Goal: Check status: Check status

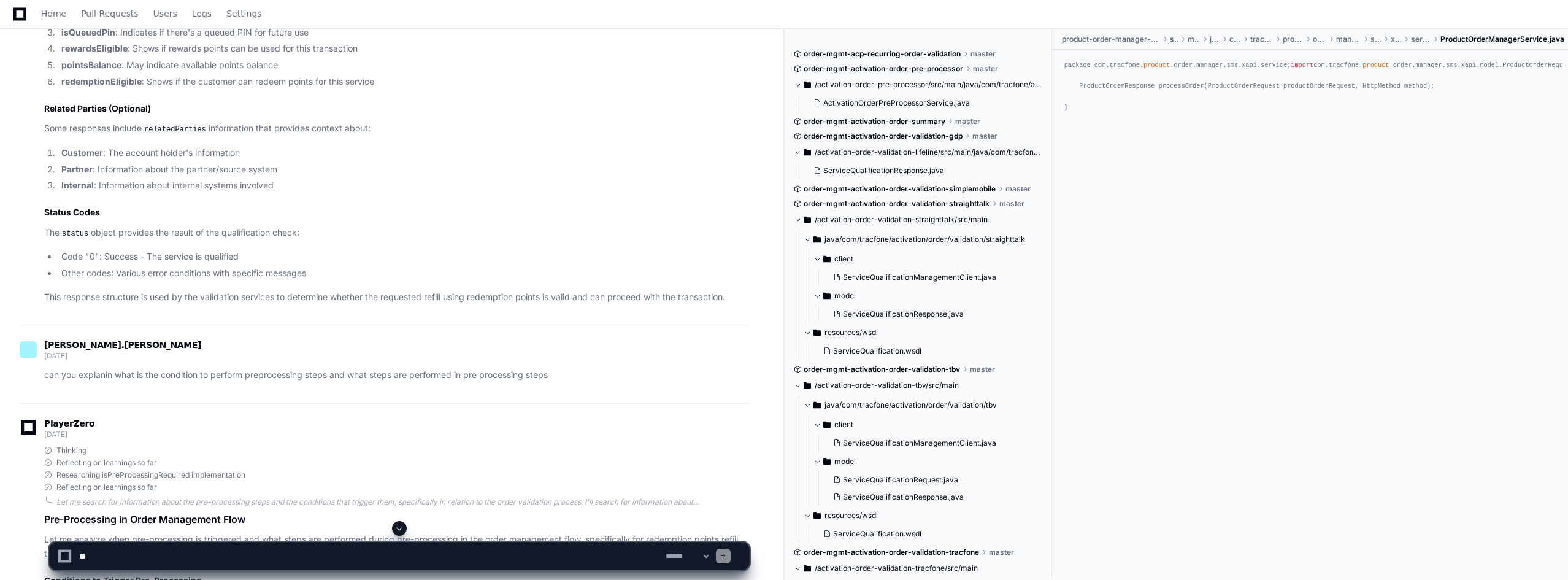
scroll to position [10427, 0]
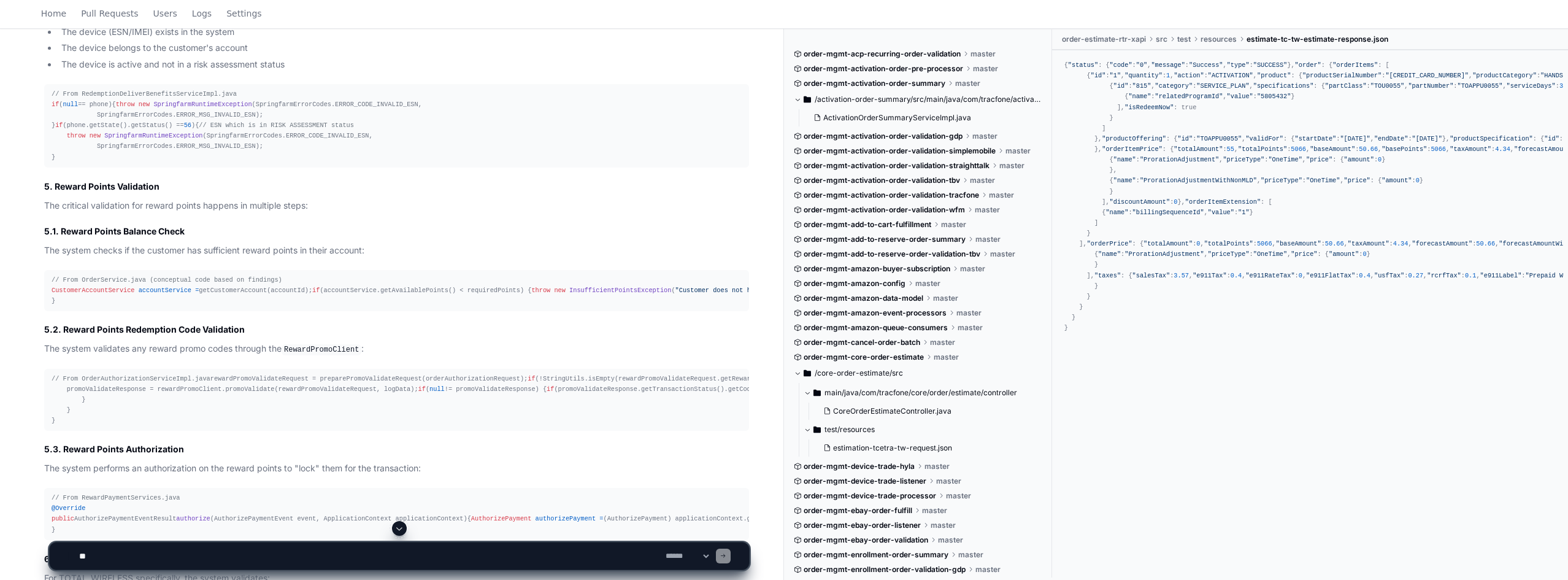
scroll to position [8504, 0]
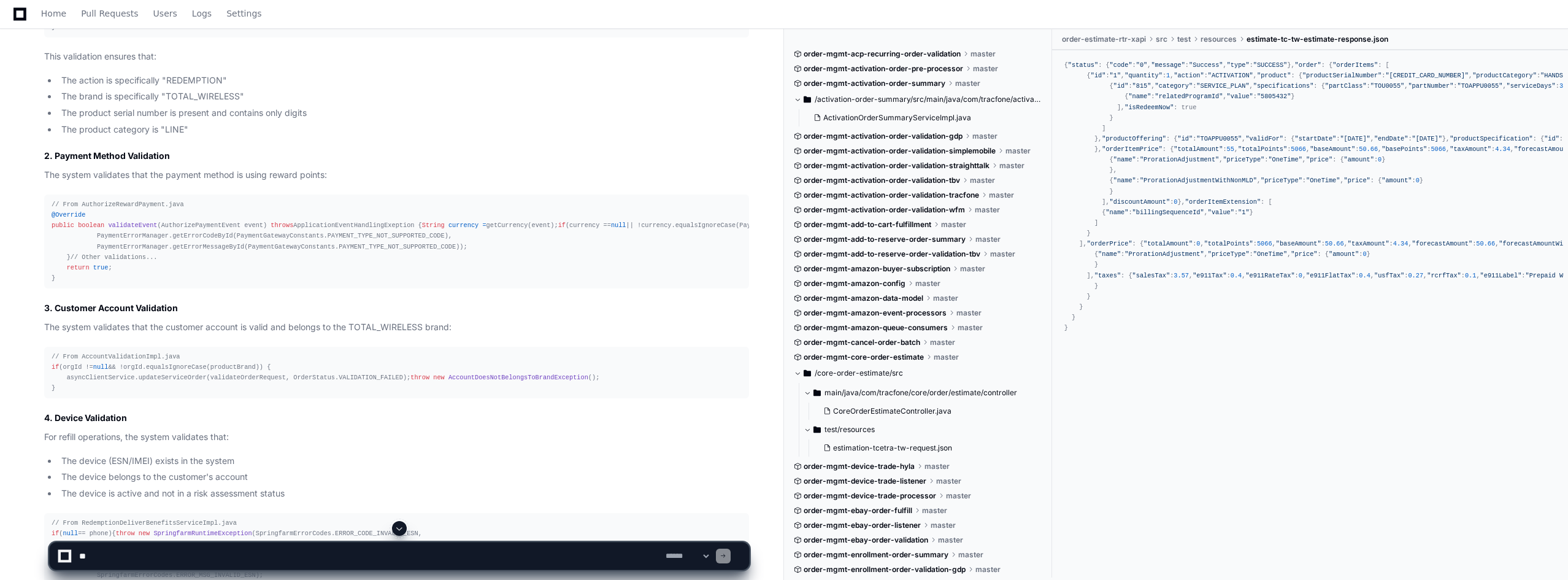
click at [533, 90] on li "The brand is specifically "TOTAL_WIRELESS"" at bounding box center [403, 97] width 692 height 14
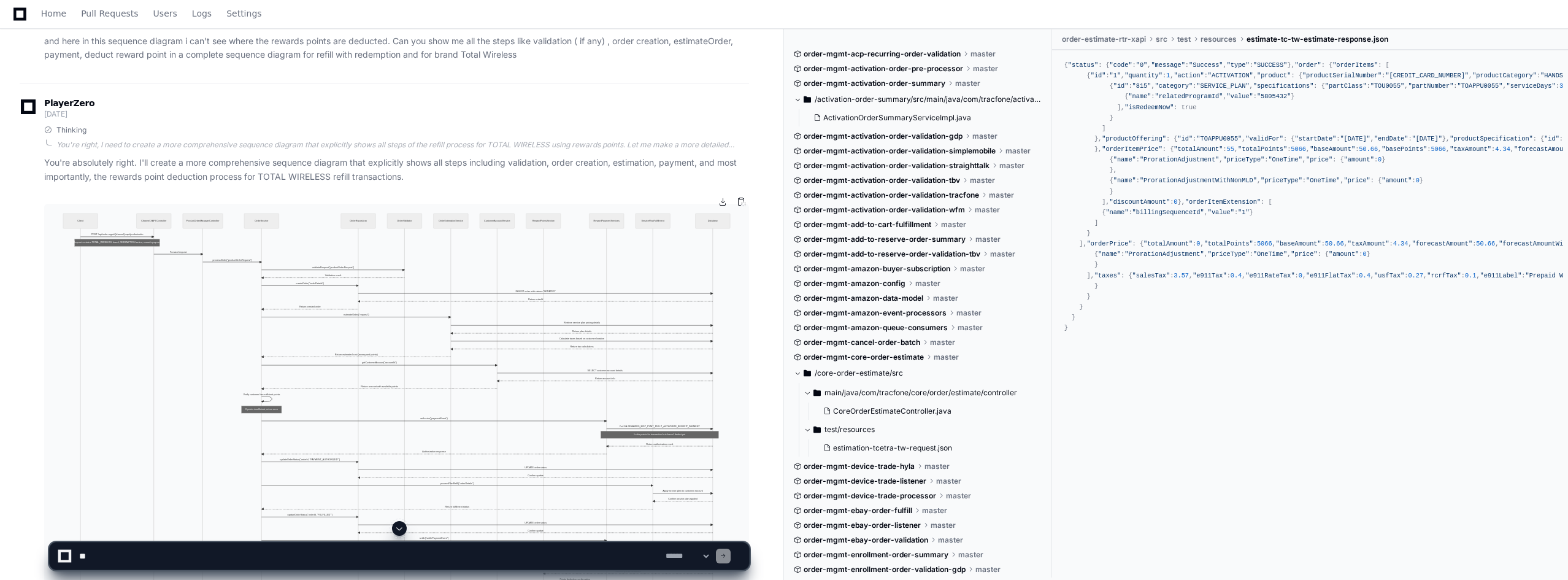
scroll to position [6268, 0]
click at [742, 203] on button at bounding box center [741, 204] width 18 height 18
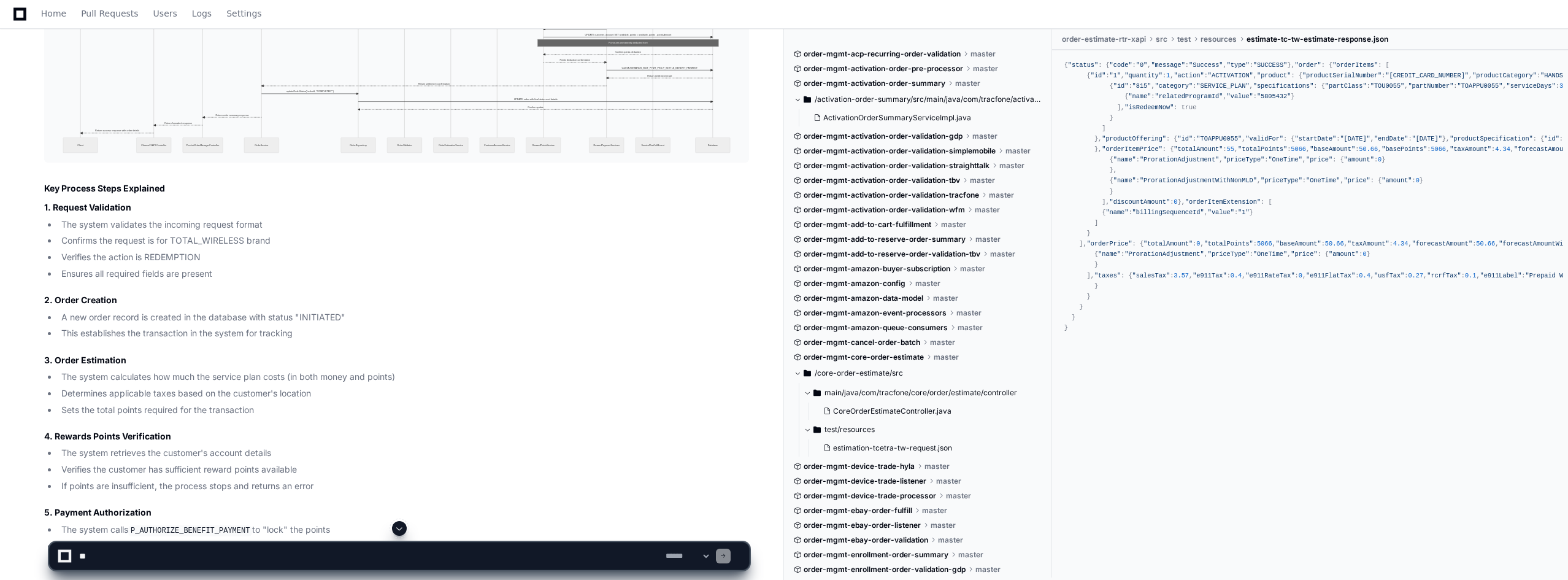
scroll to position [6942, 0]
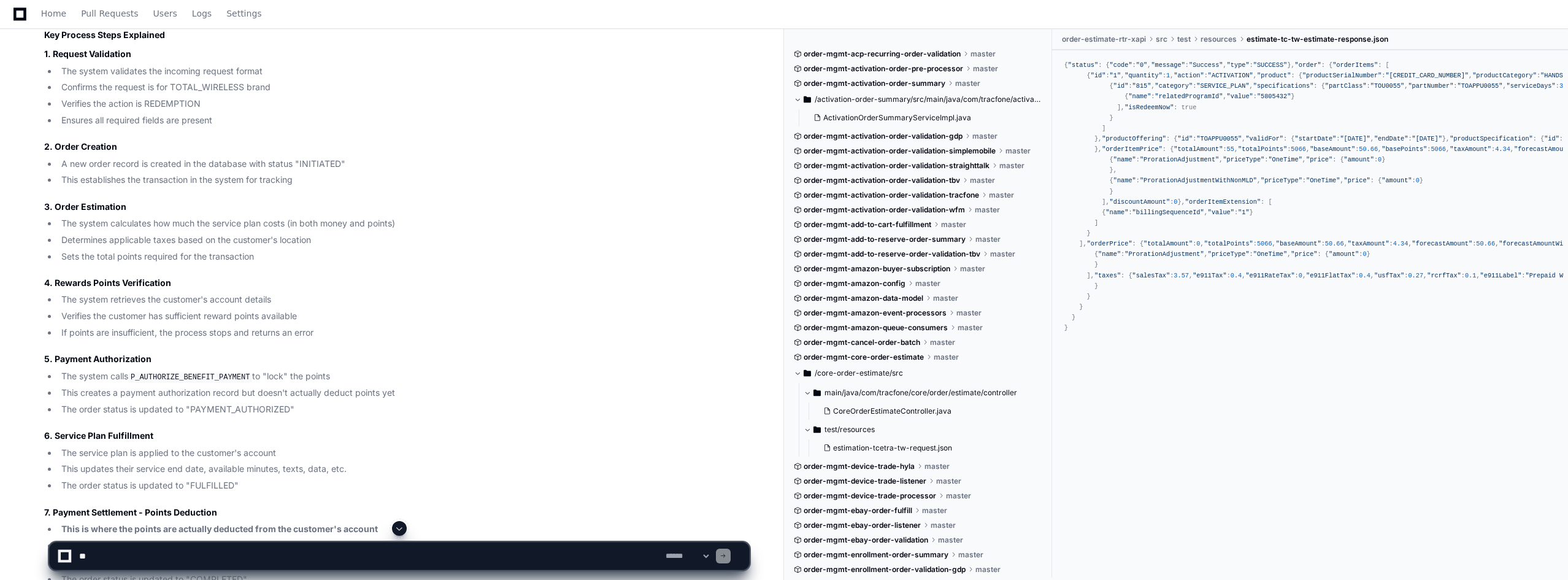
click at [204, 478] on li "The order status is updated to "FULFILLED"" at bounding box center [403, 486] width 692 height 14
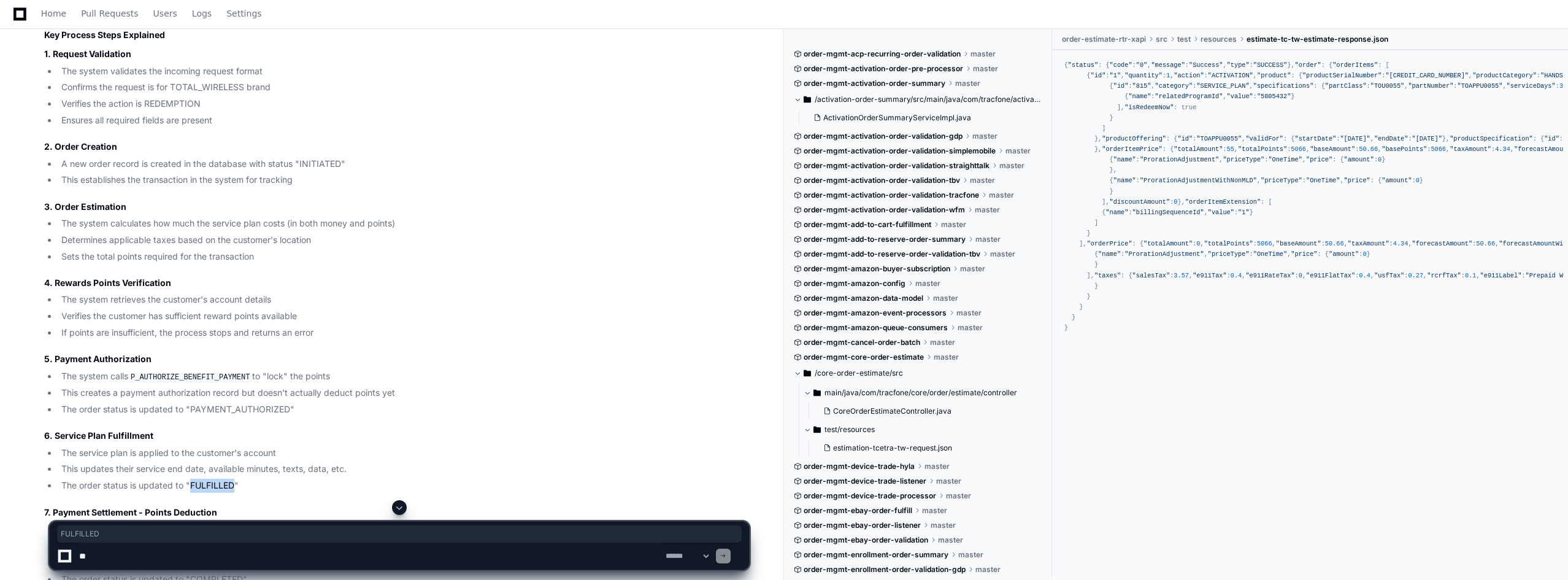
click at [237, 402] on li "The order status is updated to "PAYMENT_AUTHORIZED"" at bounding box center [403, 409] width 692 height 14
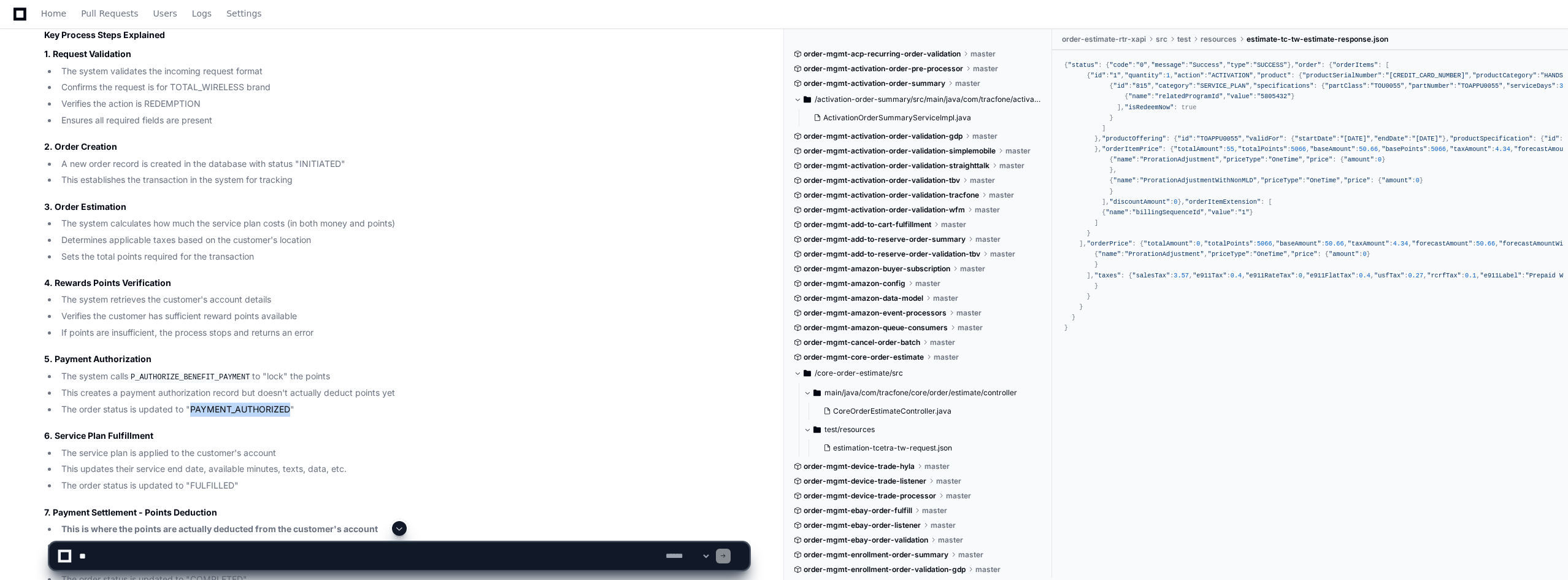
click at [237, 402] on li "The order status is updated to "PAYMENT_AUTHORIZED"" at bounding box center [403, 409] width 692 height 14
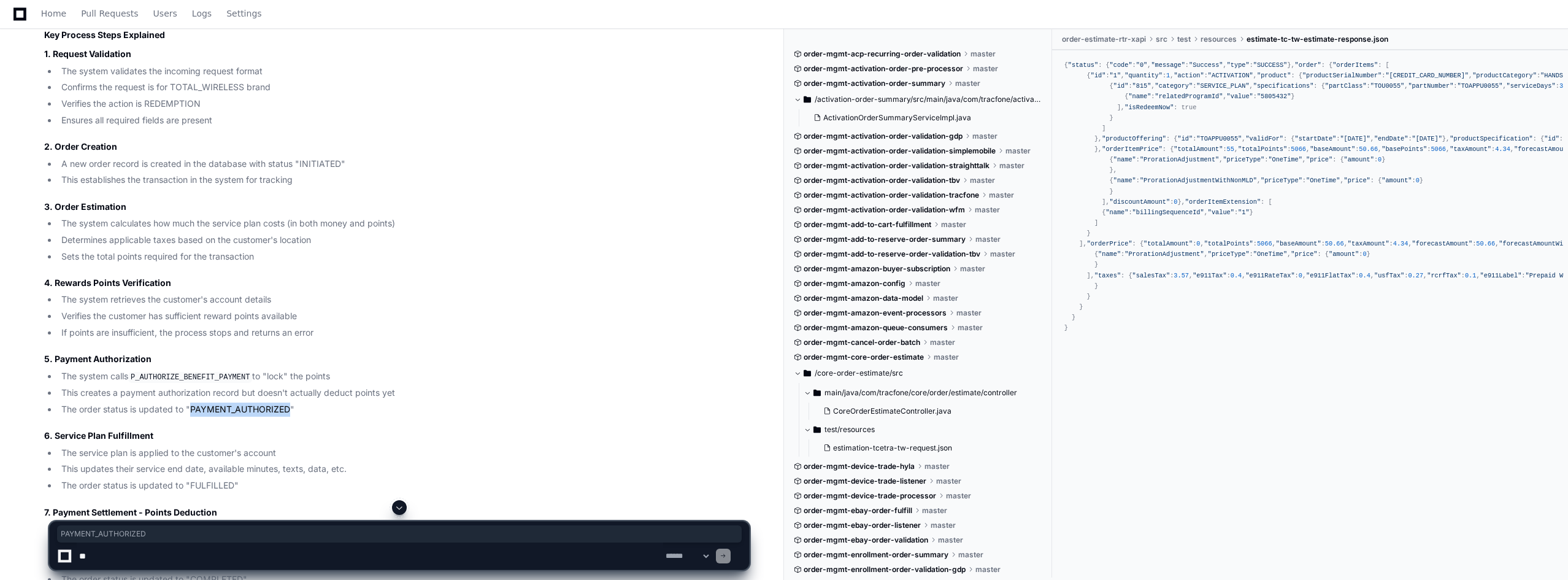
click at [410, 263] on article "You're absolutely right. I'll create a more comprehensive sequence diagram that…" at bounding box center [397, 76] width 705 height 1186
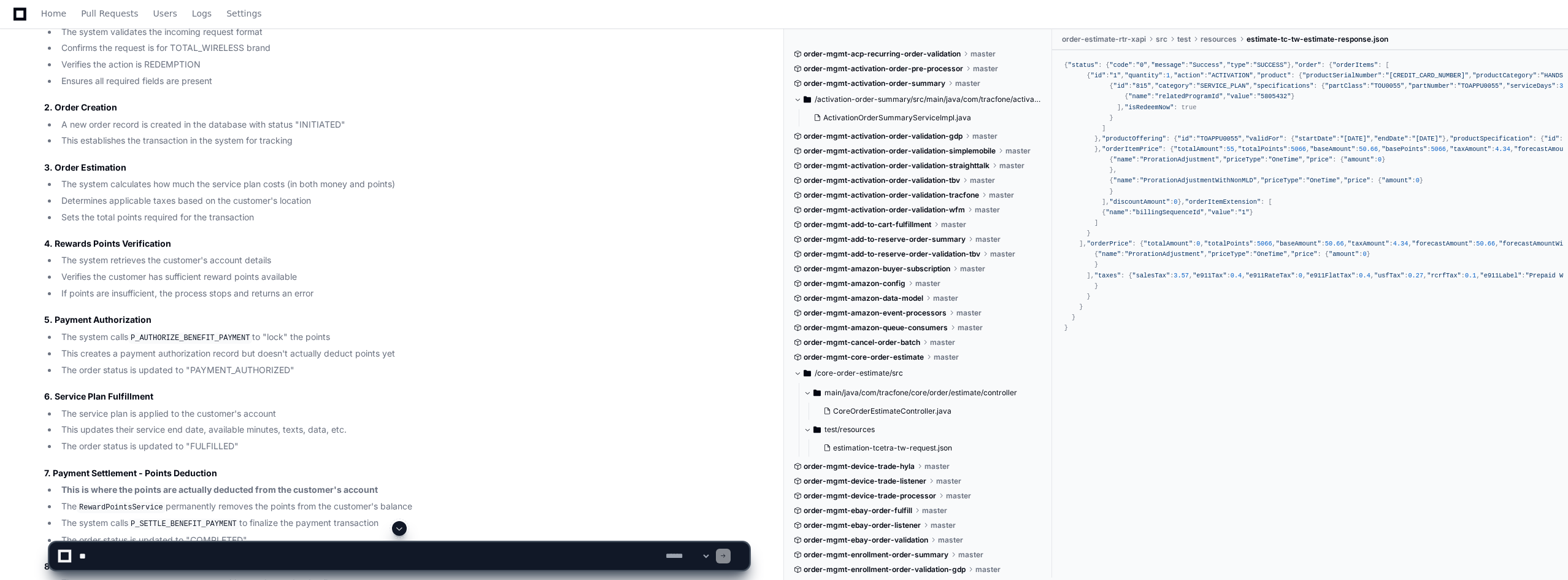
scroll to position [7003, 0]
